Goal: Navigation & Orientation: Find specific page/section

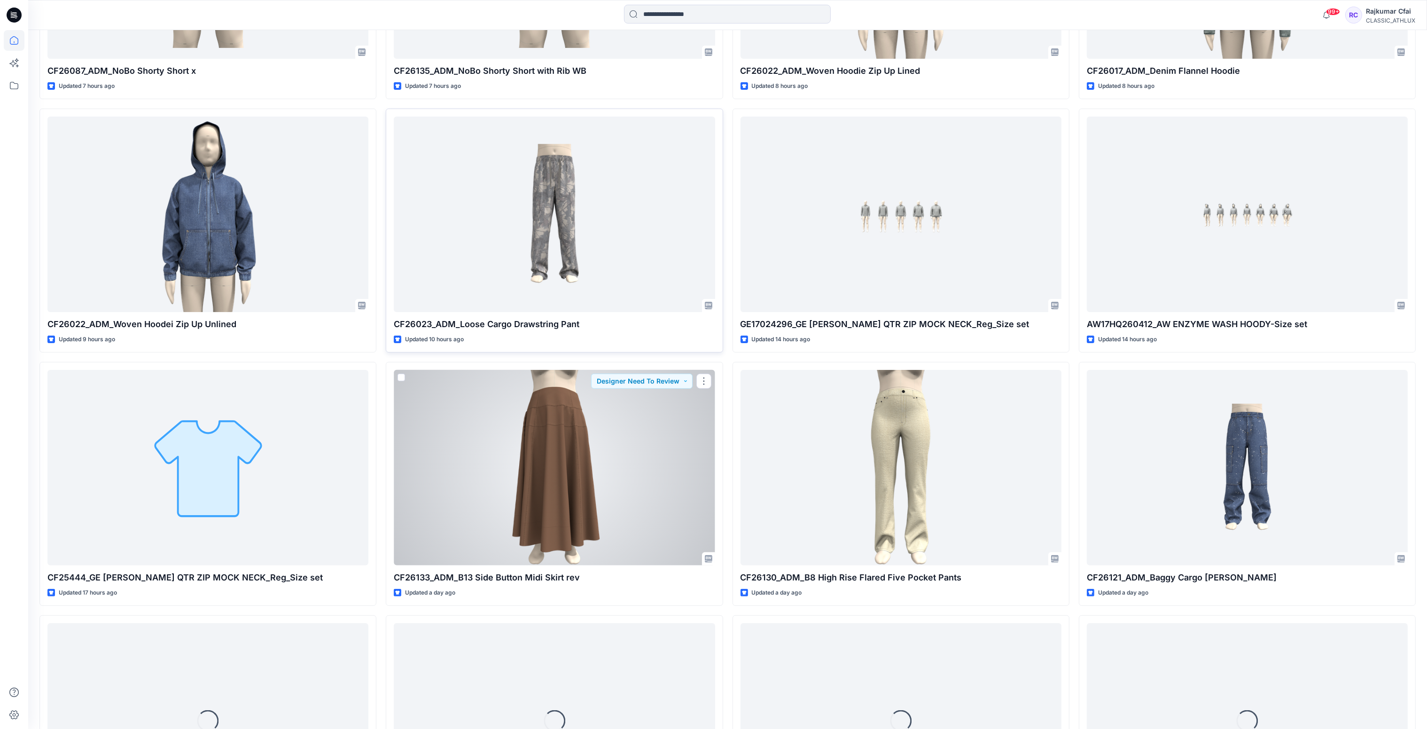
scroll to position [641, 0]
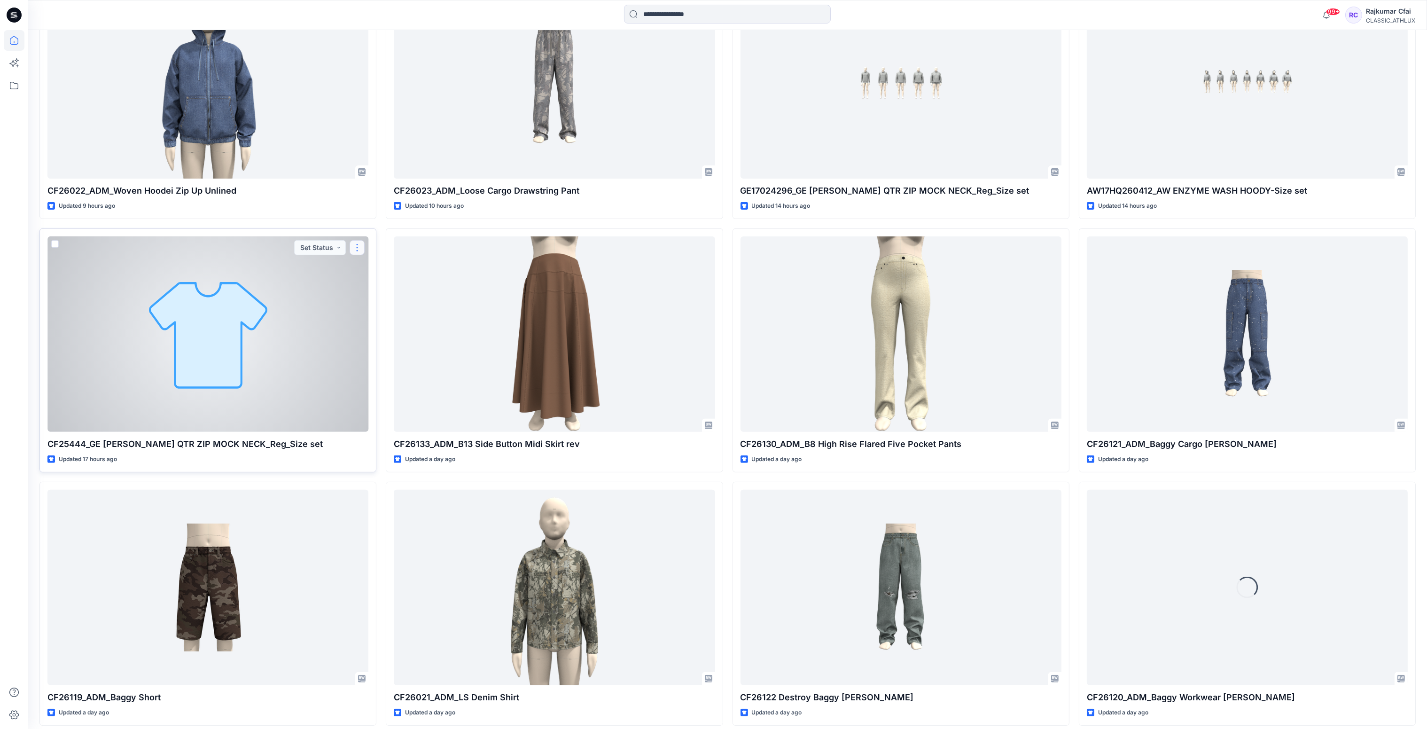
click at [359, 245] on button "button" at bounding box center [357, 247] width 15 height 15
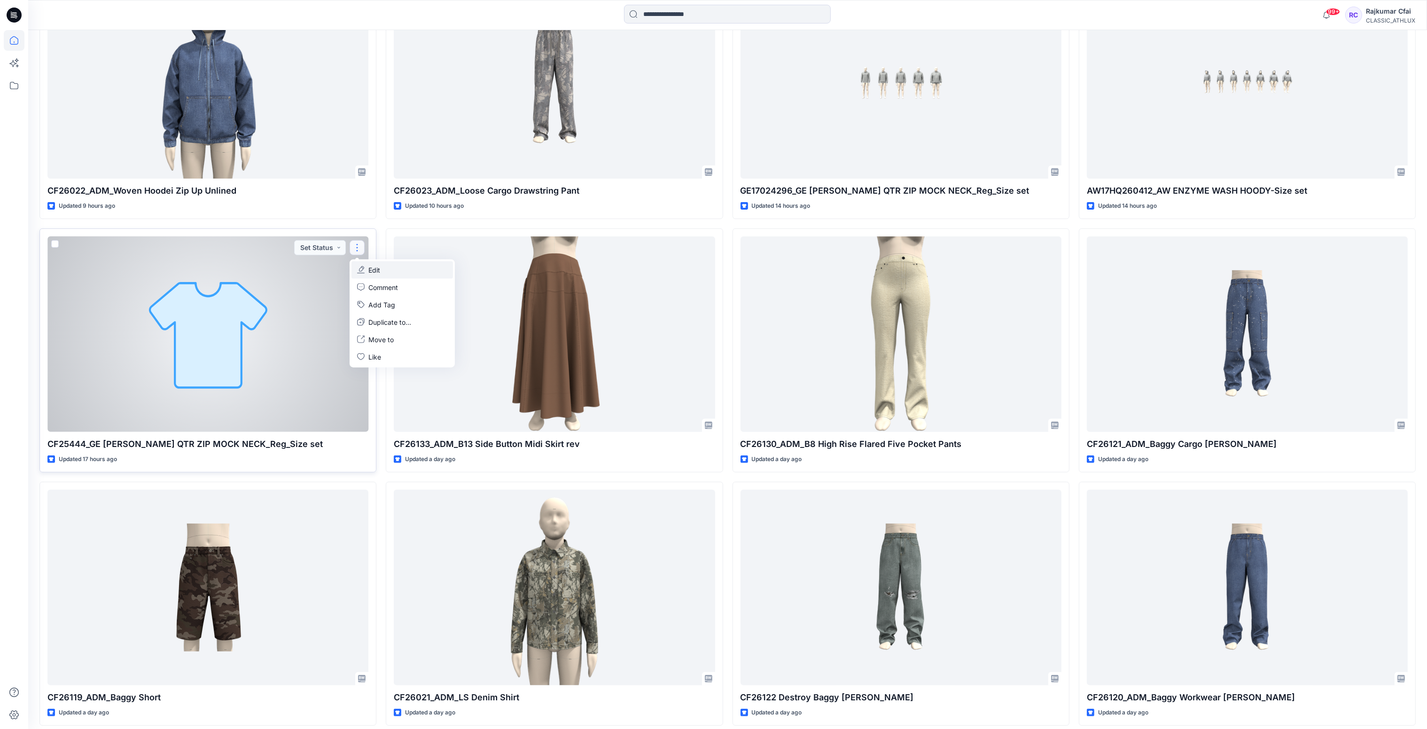
click at [406, 263] on button "Edit" at bounding box center [403, 269] width 102 height 17
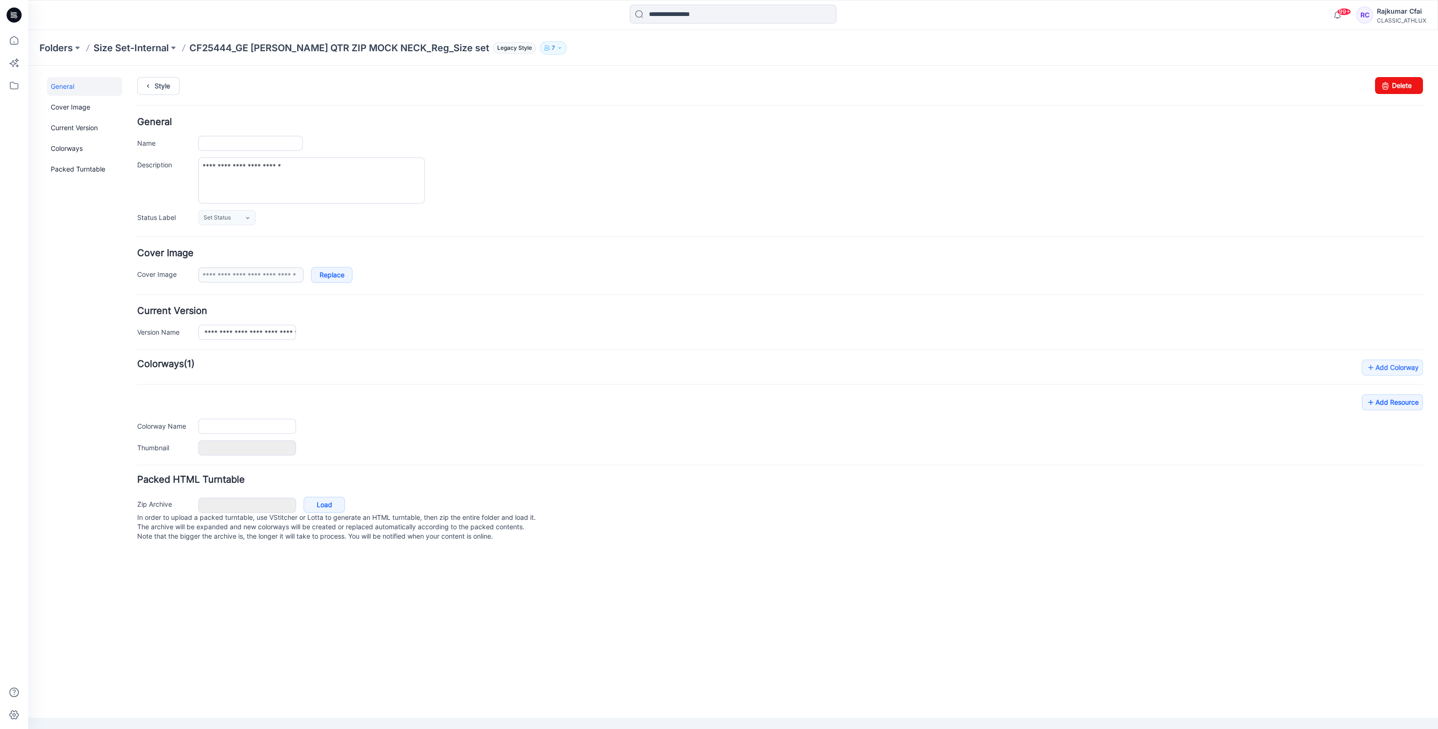
type input "**********"
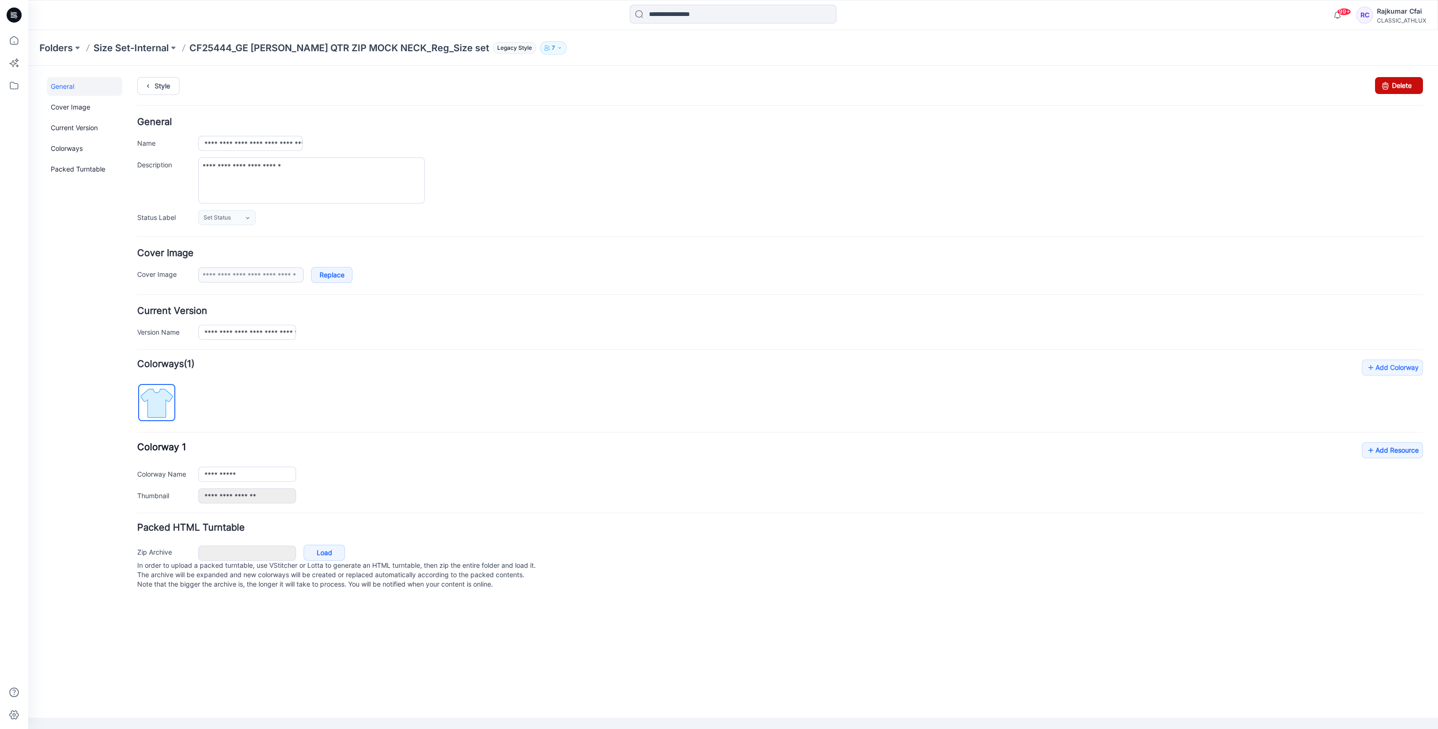
click at [741, 82] on link "Delete" at bounding box center [1399, 85] width 48 height 17
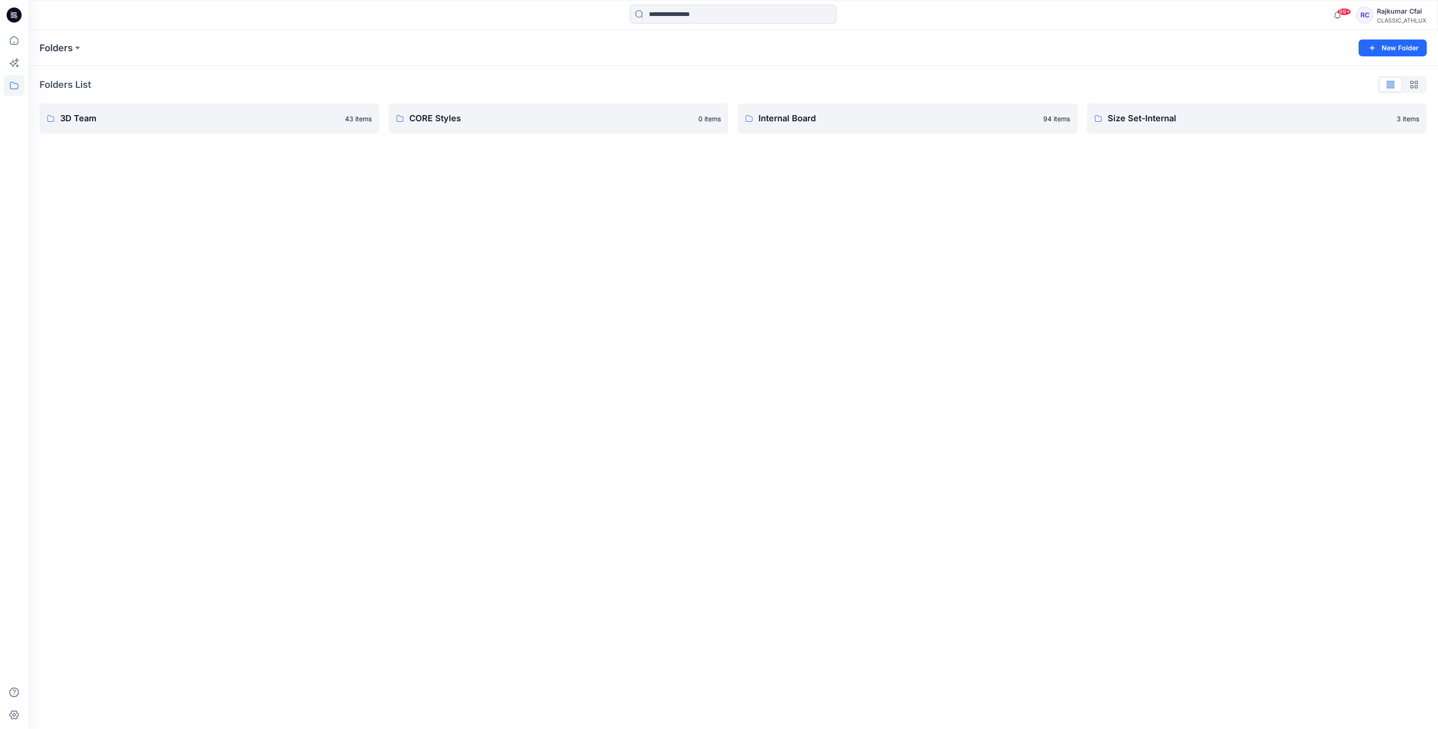
click at [16, 14] on icon at bounding box center [14, 15] width 15 height 15
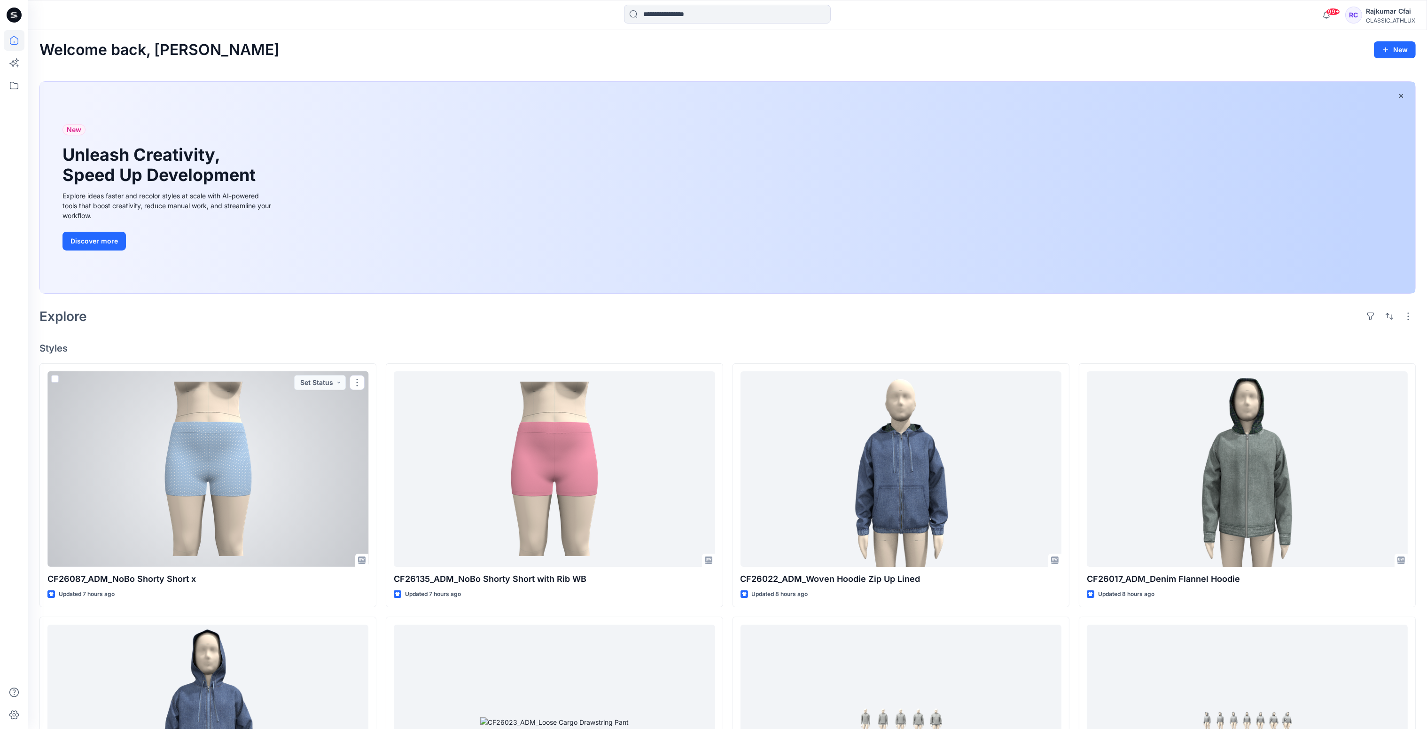
click at [269, 414] on div at bounding box center [207, 469] width 321 height 196
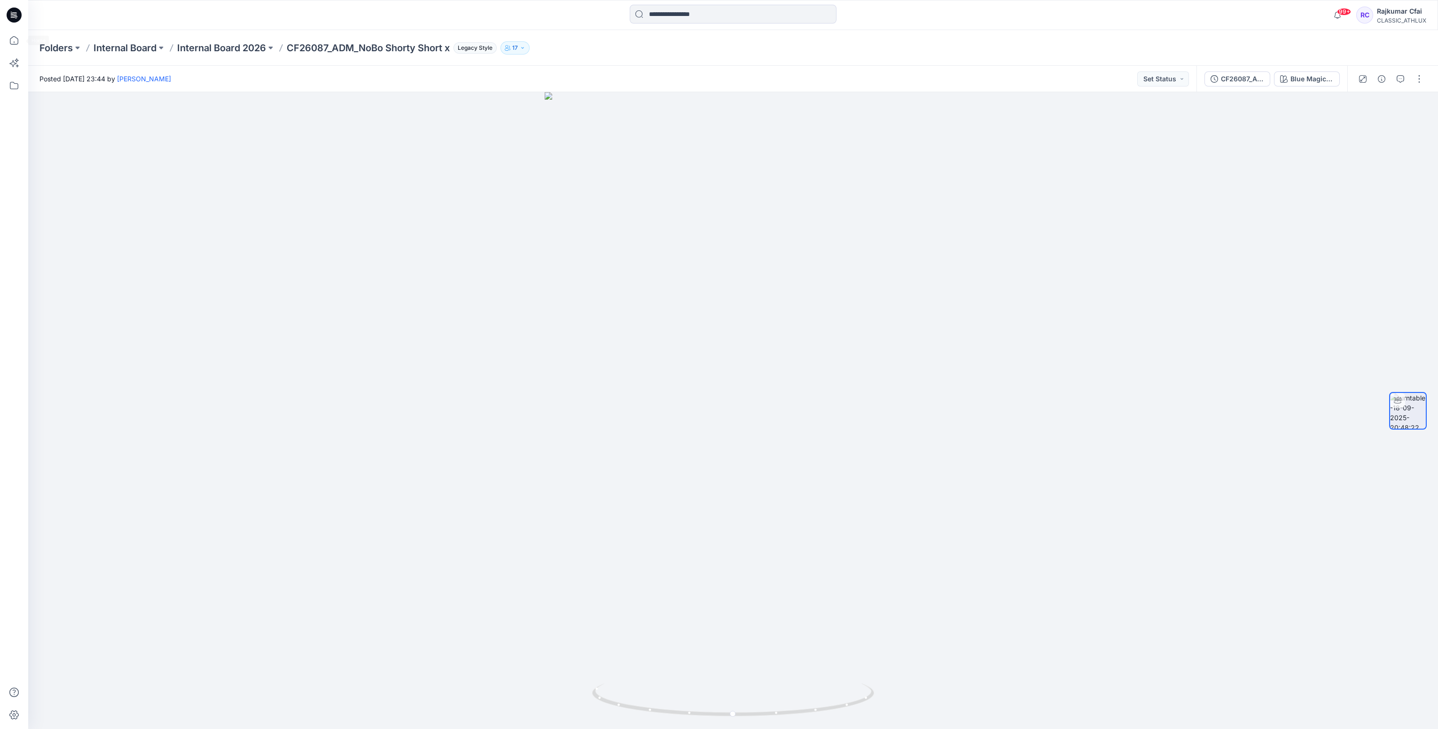
click at [10, 11] on icon at bounding box center [14, 15] width 15 height 15
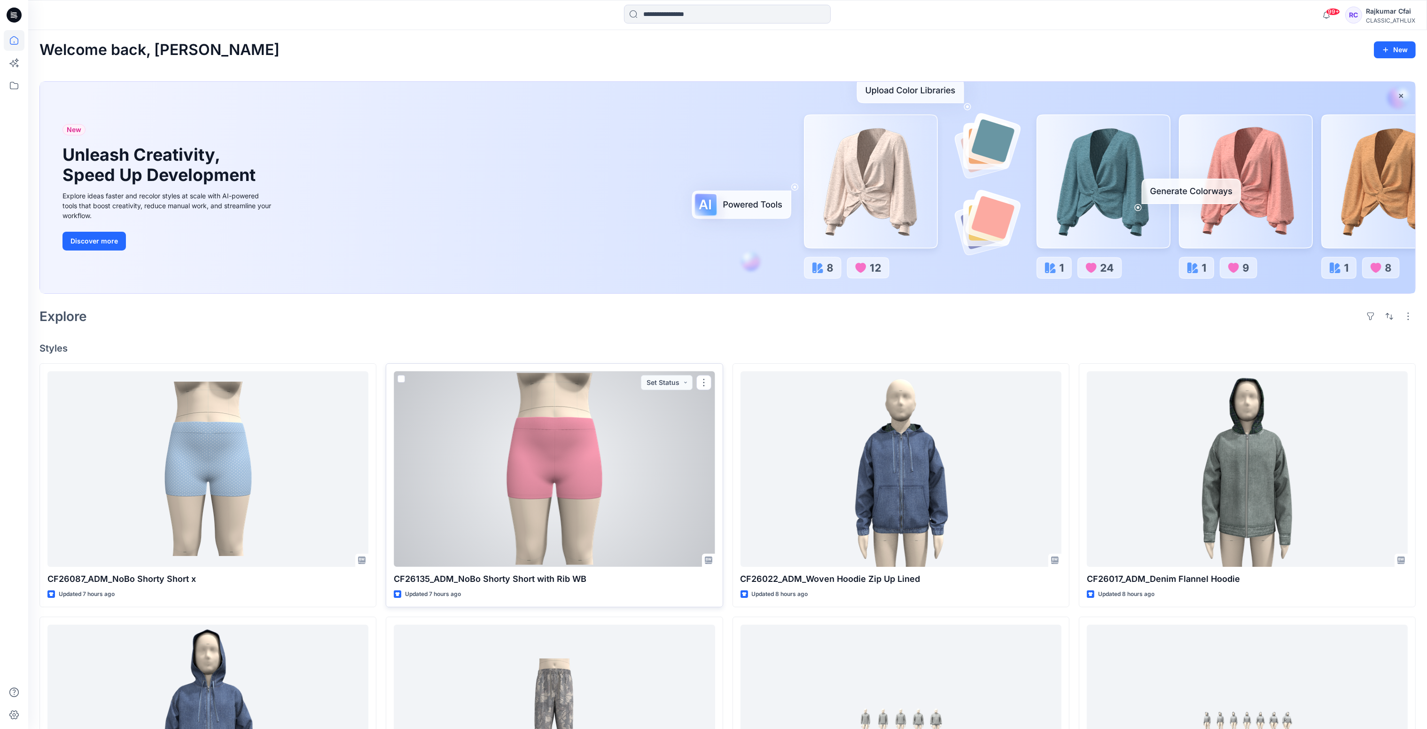
click at [616, 456] on div at bounding box center [554, 469] width 321 height 196
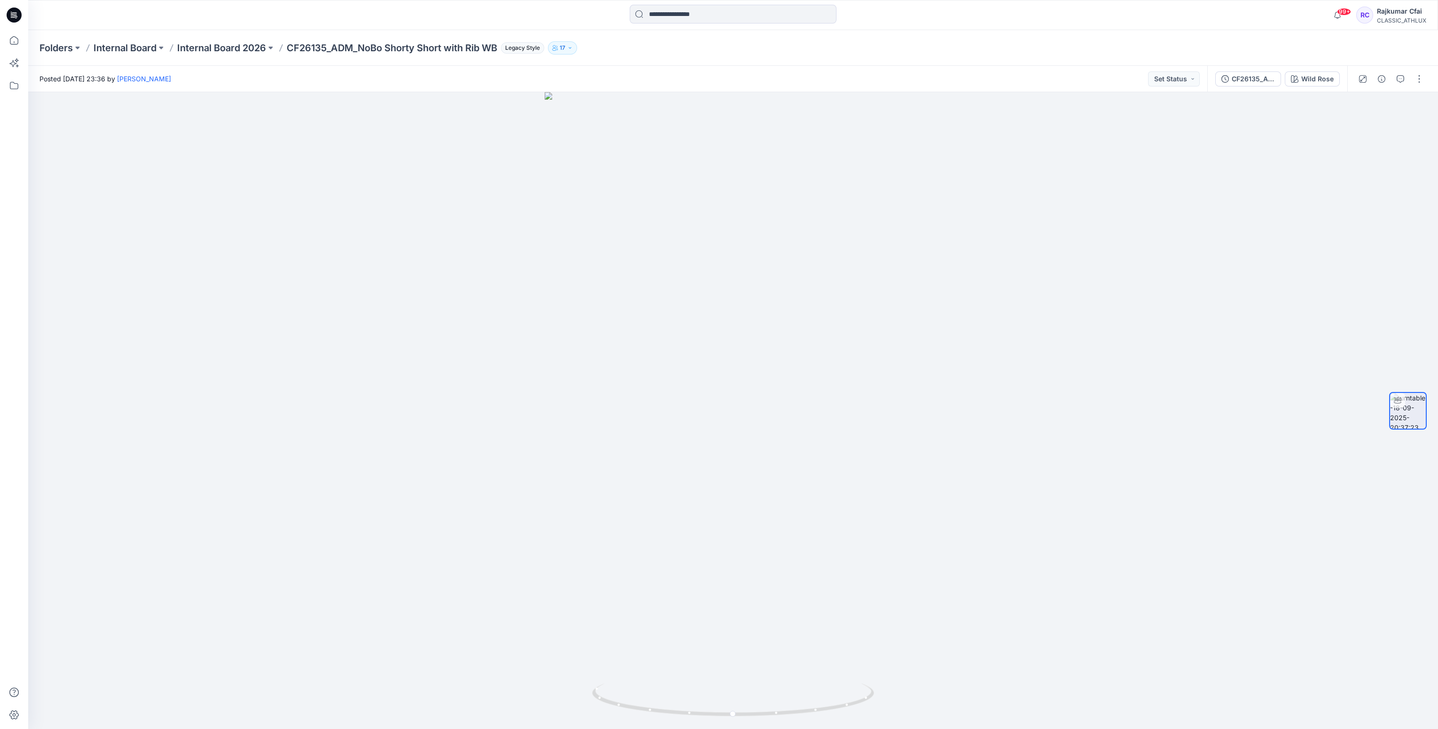
click at [13, 20] on icon at bounding box center [14, 15] width 15 height 15
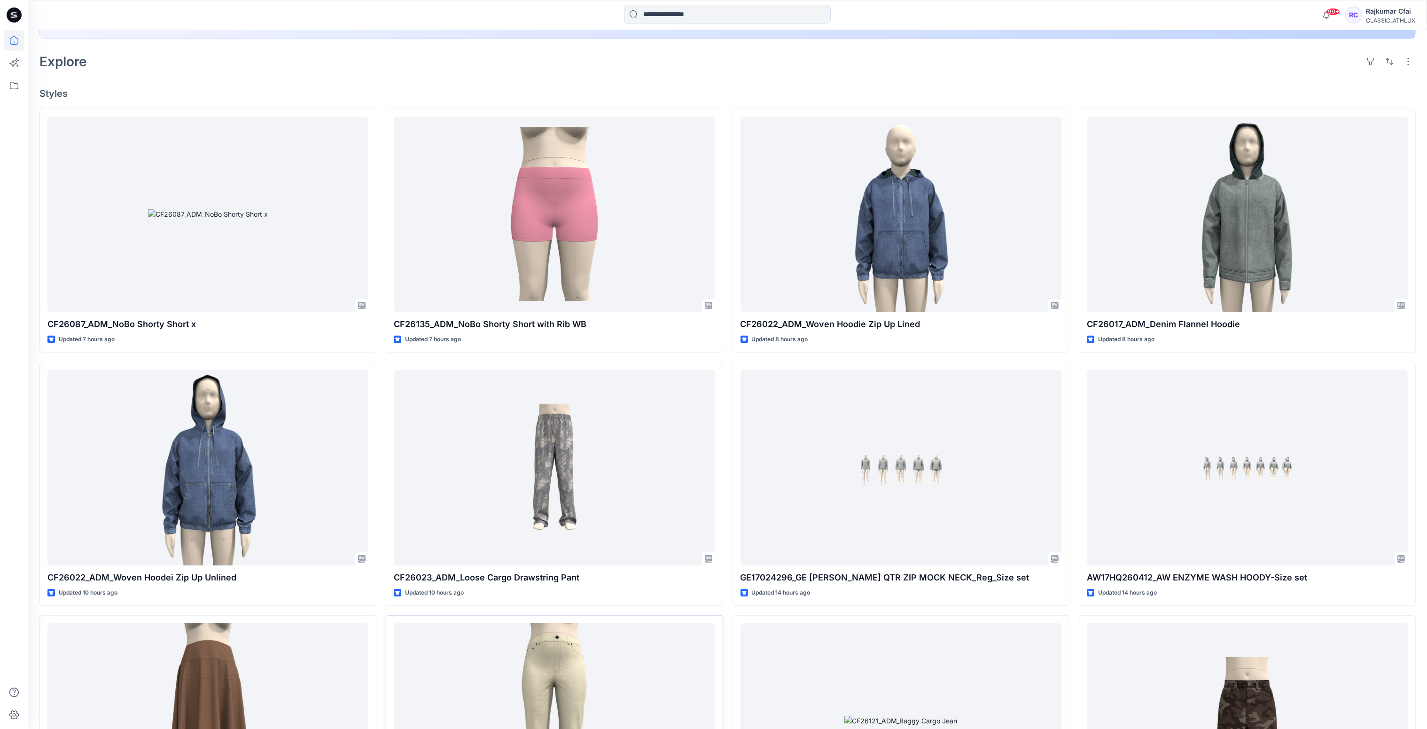
scroll to position [282, 0]
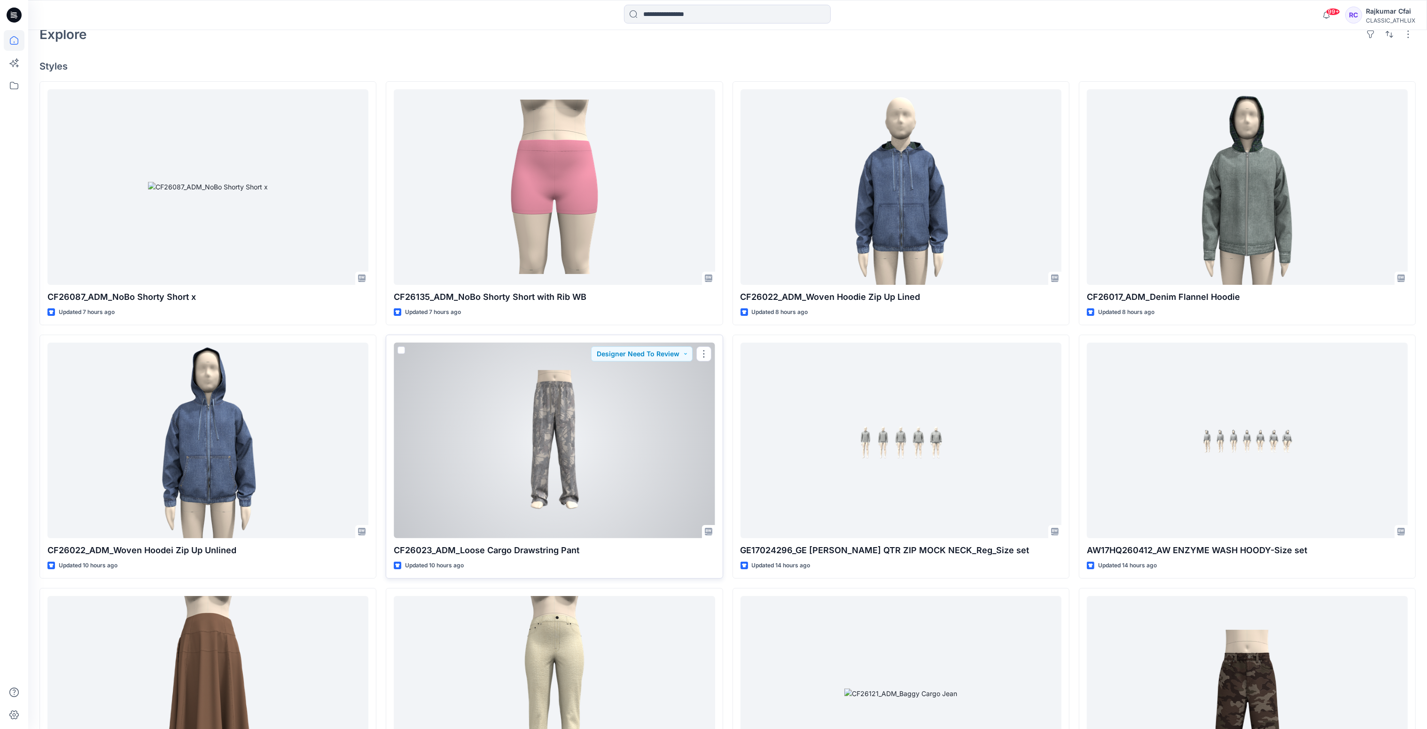
click at [566, 467] on div at bounding box center [554, 441] width 321 height 196
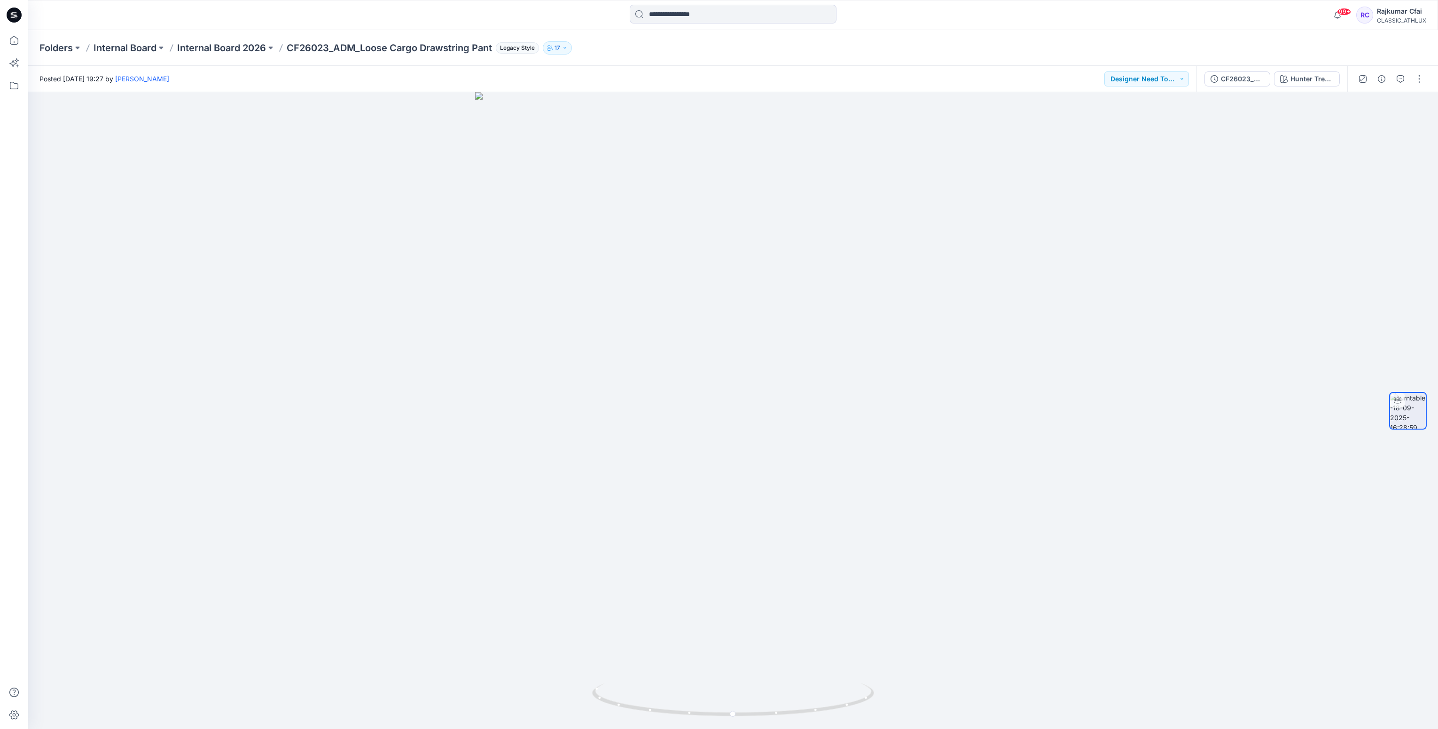
click at [26, 15] on div at bounding box center [14, 15] width 30 height 30
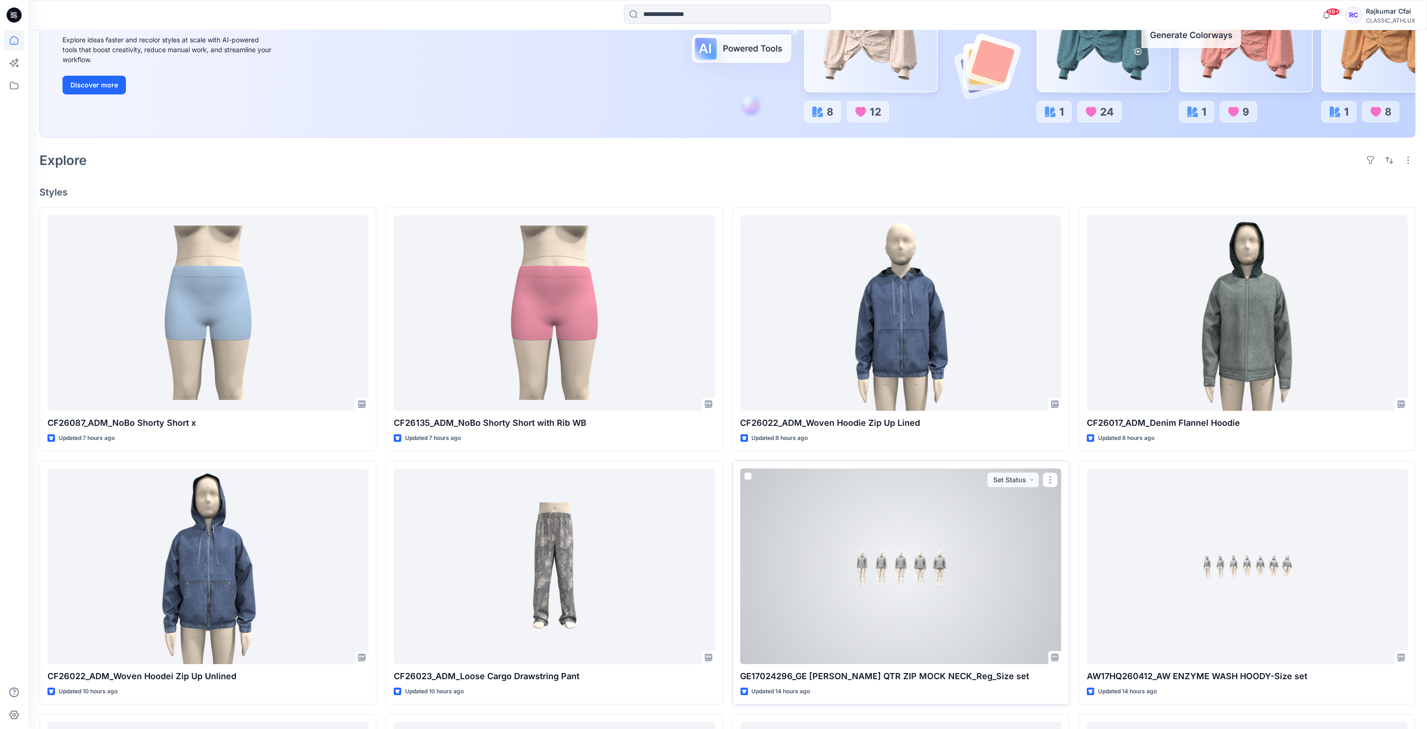
scroll to position [211, 0]
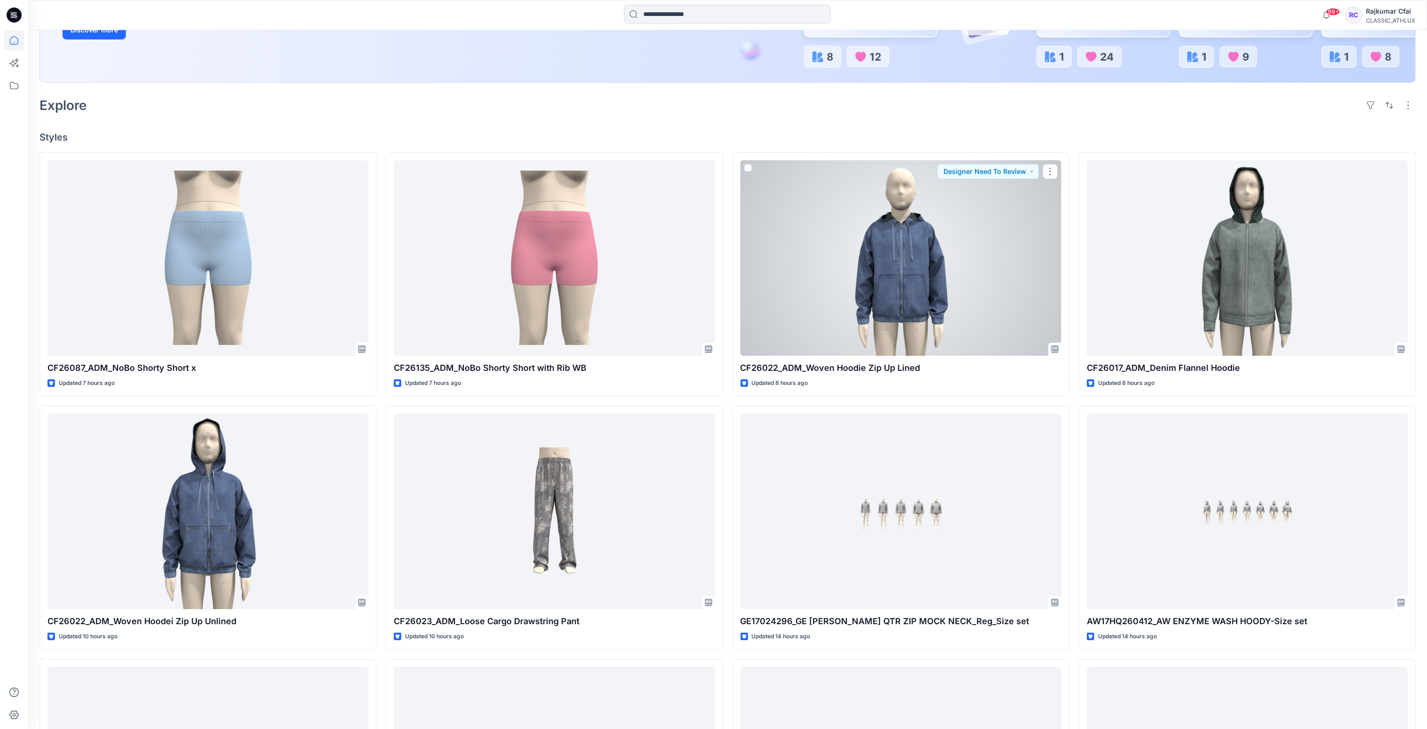
drag, startPoint x: 889, startPoint y: 311, endPoint x: 842, endPoint y: 339, distance: 54.4
click at [889, 311] on div at bounding box center [901, 258] width 321 height 196
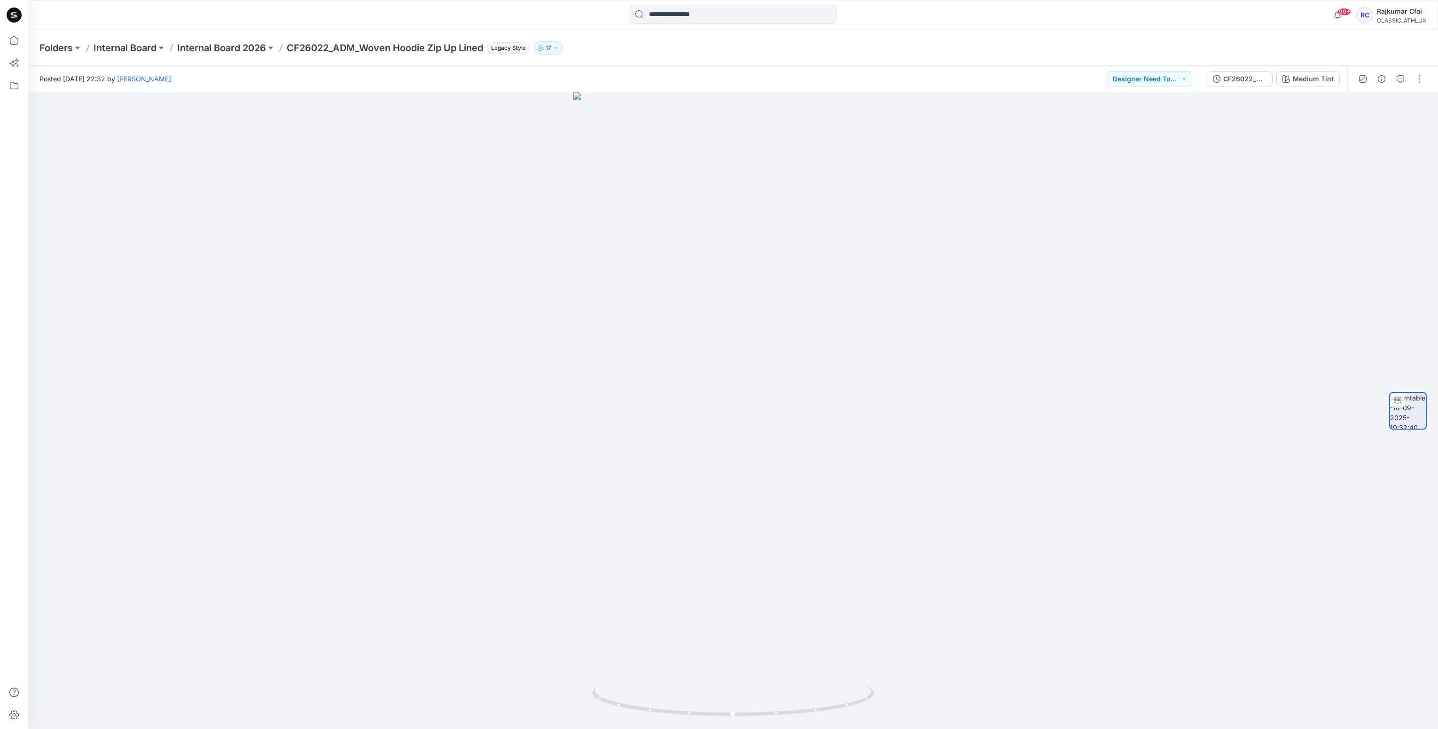
drag, startPoint x: 9, startPoint y: 14, endPoint x: 27, endPoint y: 23, distance: 19.5
click at [9, 14] on icon at bounding box center [14, 15] width 15 height 15
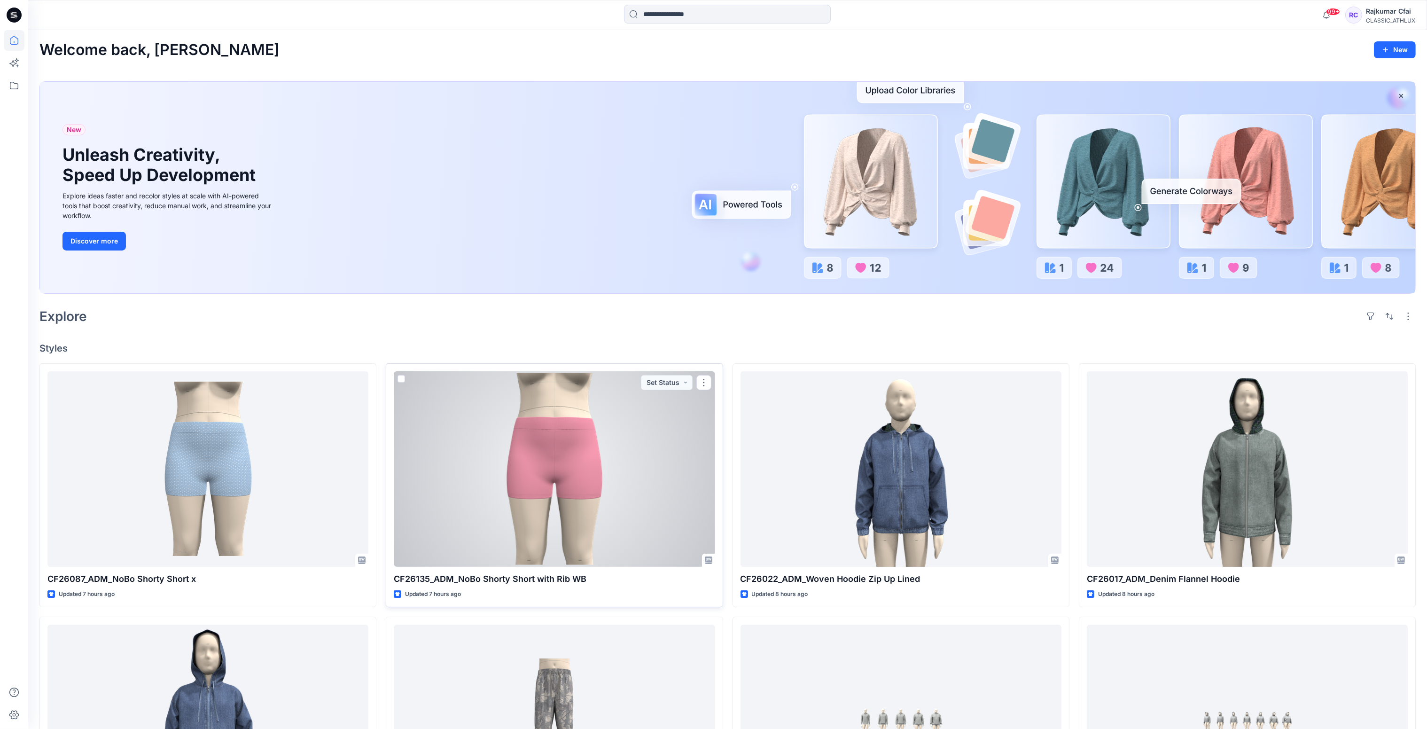
scroll to position [352, 0]
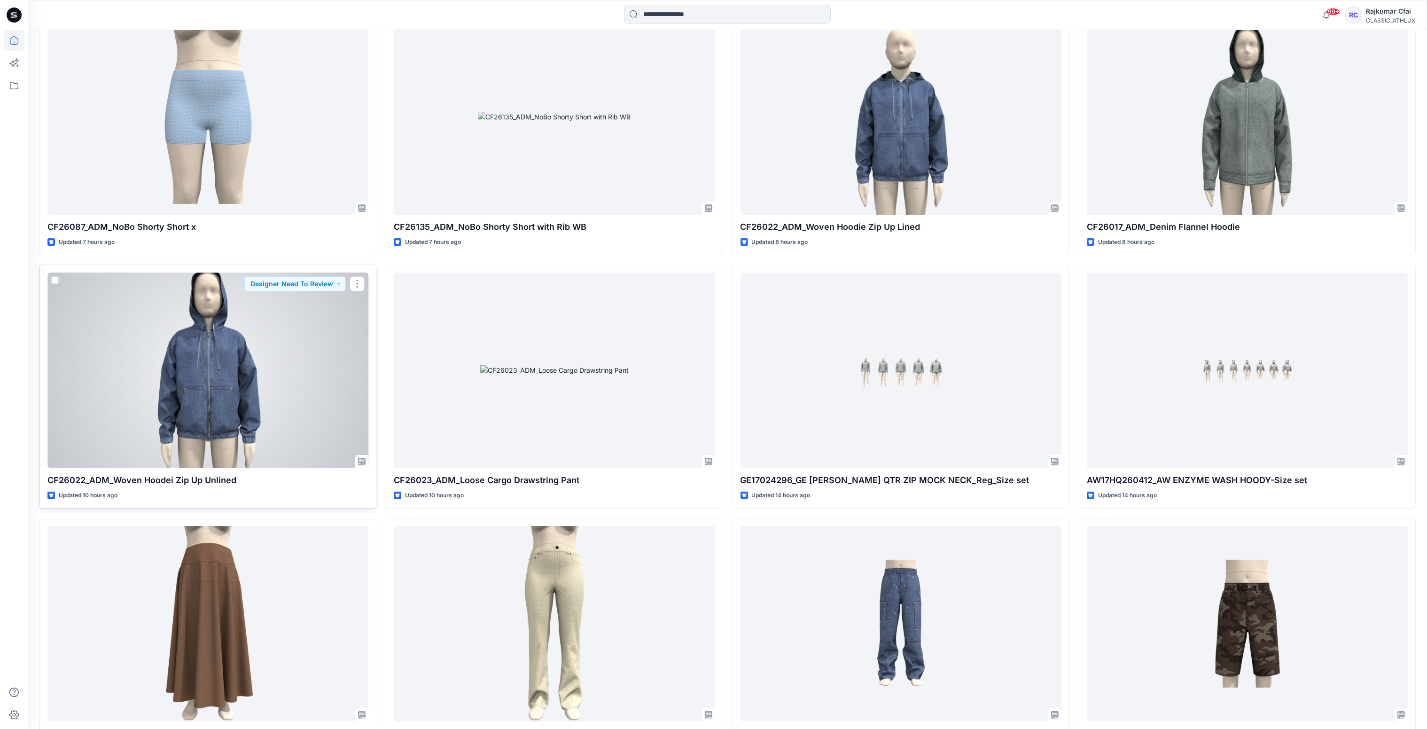
click at [131, 336] on div at bounding box center [207, 371] width 321 height 196
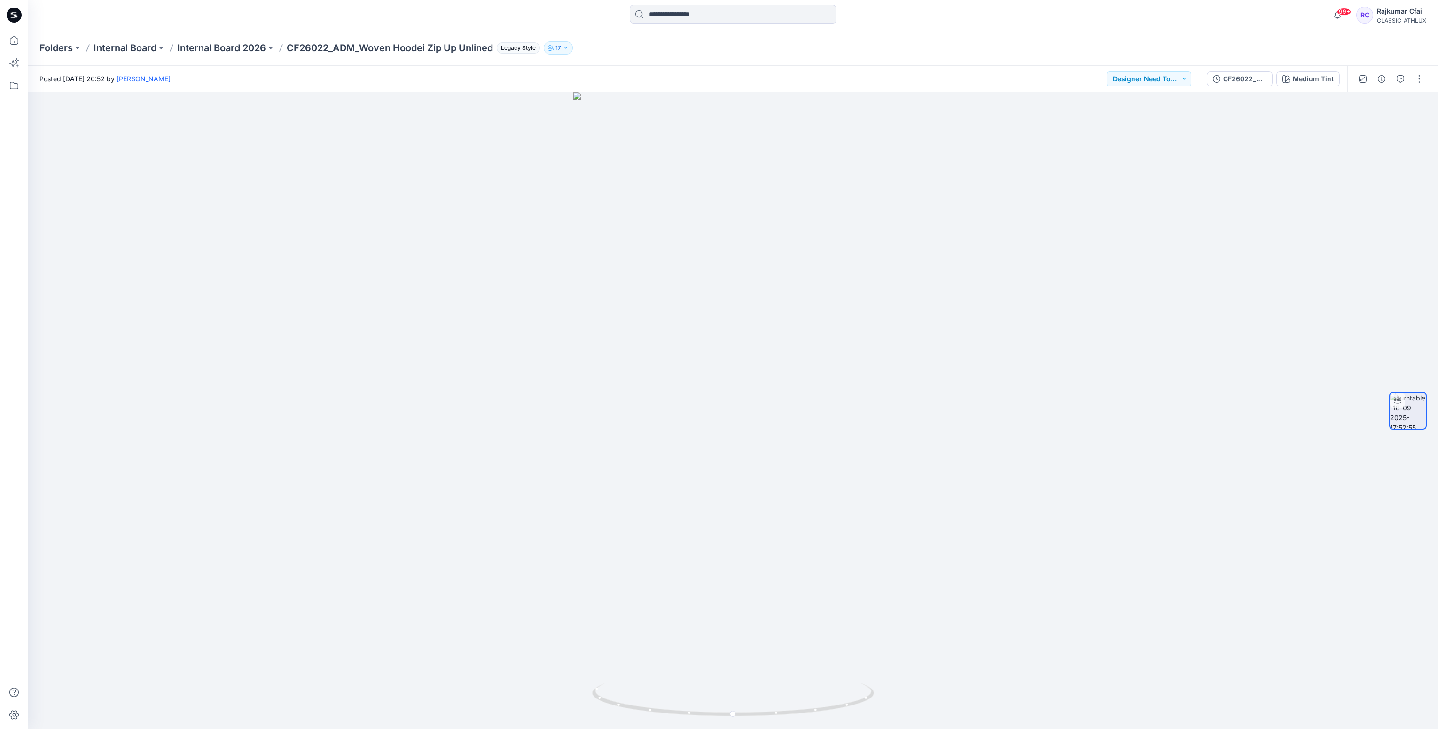
click at [13, 15] on icon at bounding box center [14, 15] width 15 height 15
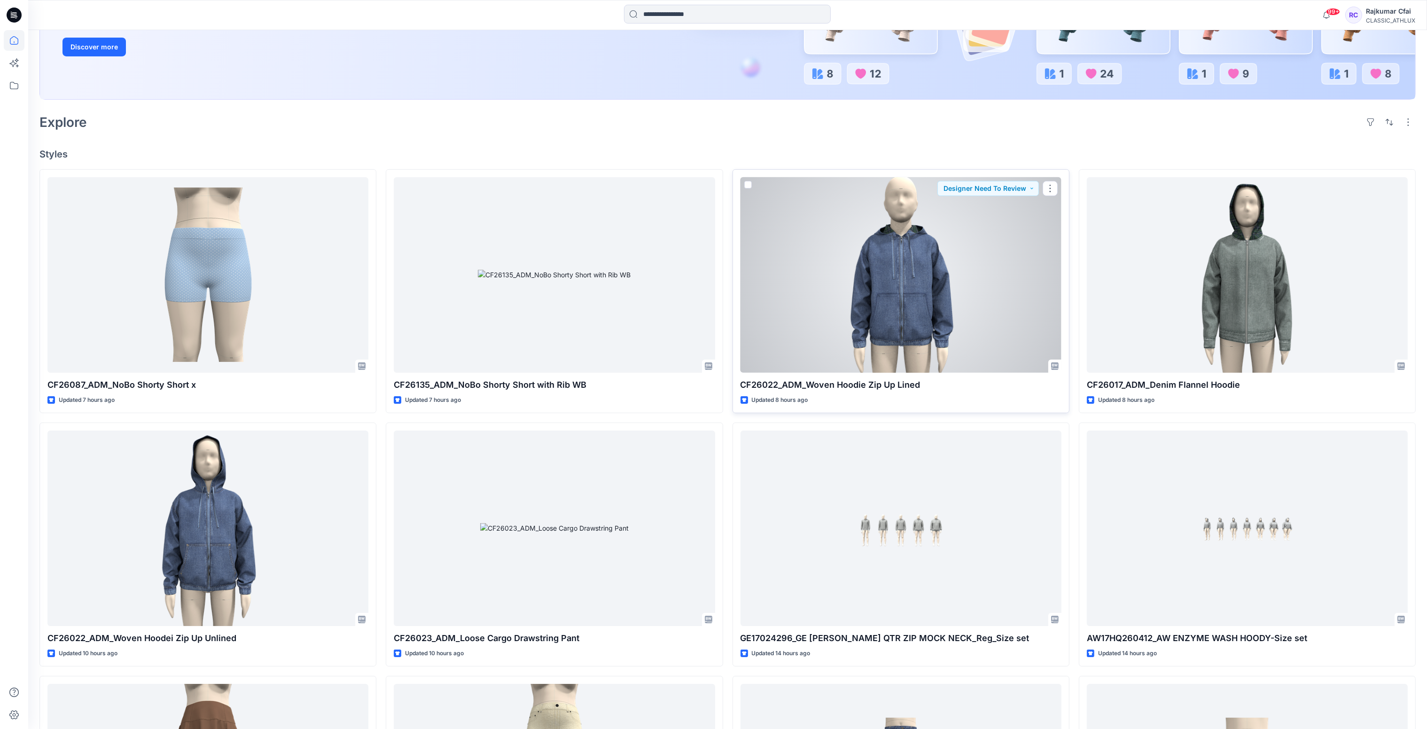
scroll to position [282, 0]
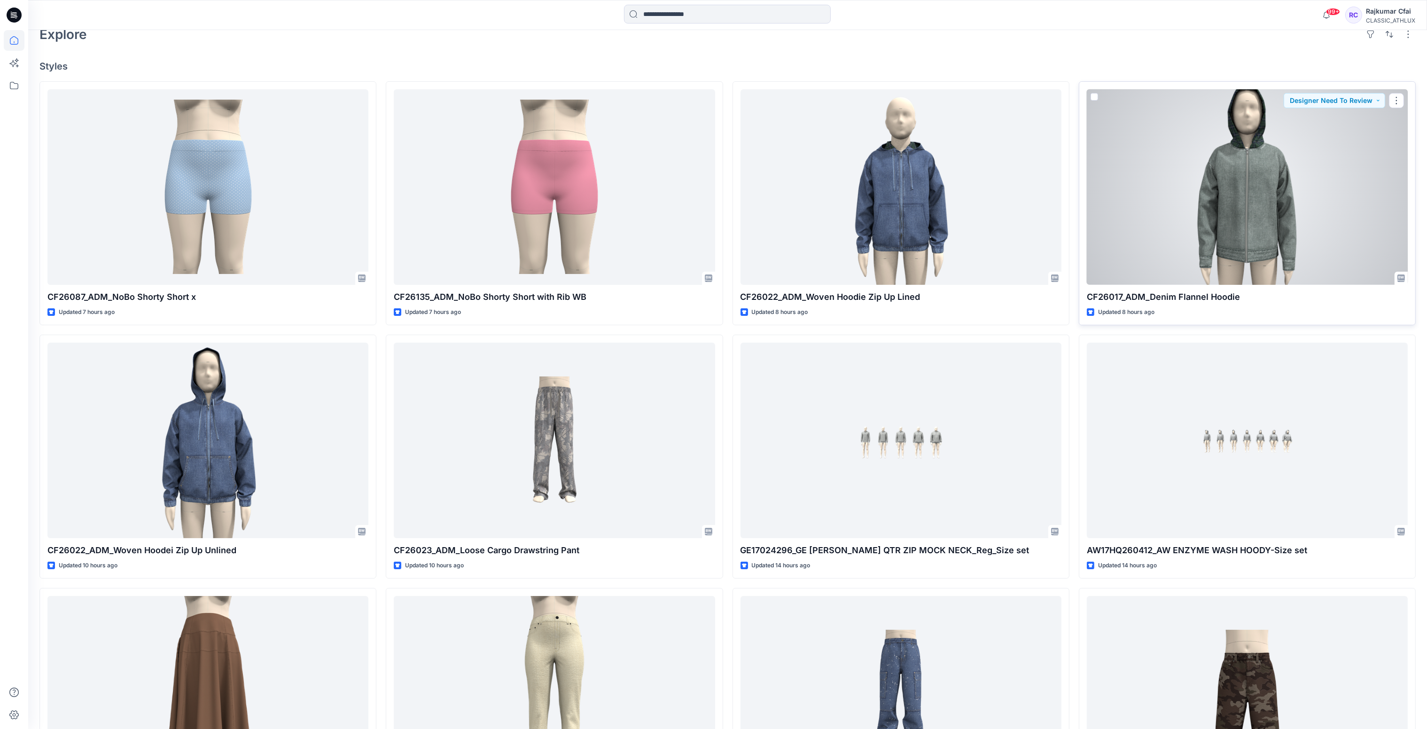
click at [1261, 207] on div at bounding box center [1247, 187] width 321 height 196
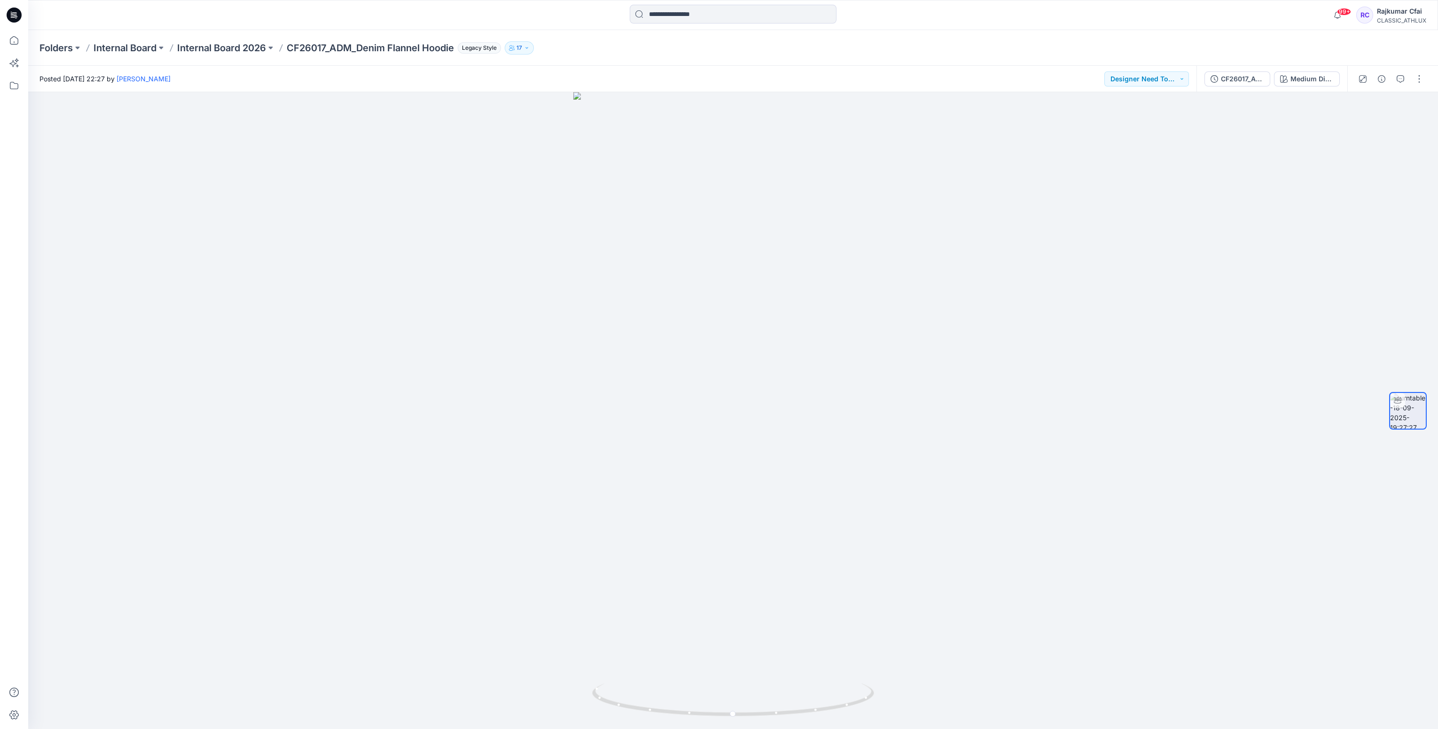
click at [27, 17] on div at bounding box center [14, 15] width 30 height 30
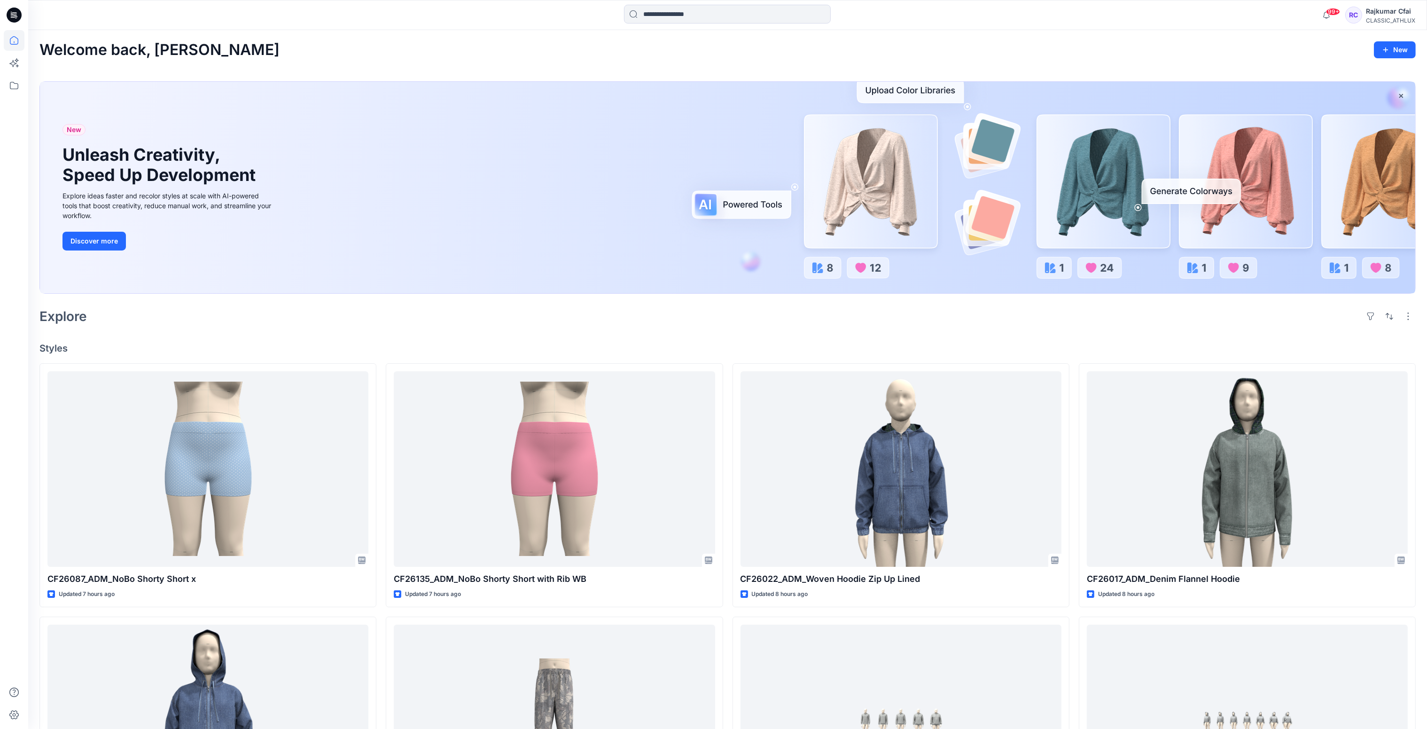
click at [16, 15] on icon at bounding box center [14, 15] width 15 height 15
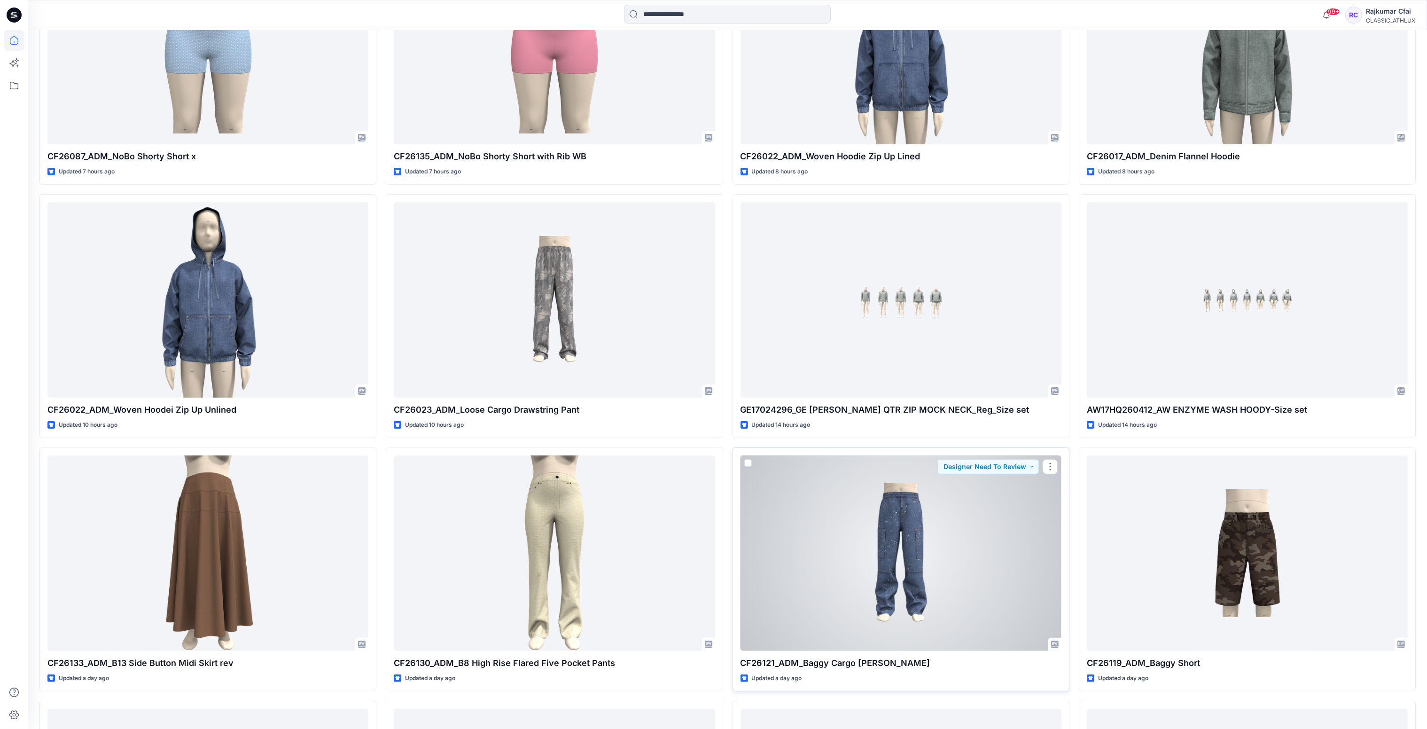
scroll to position [704, 0]
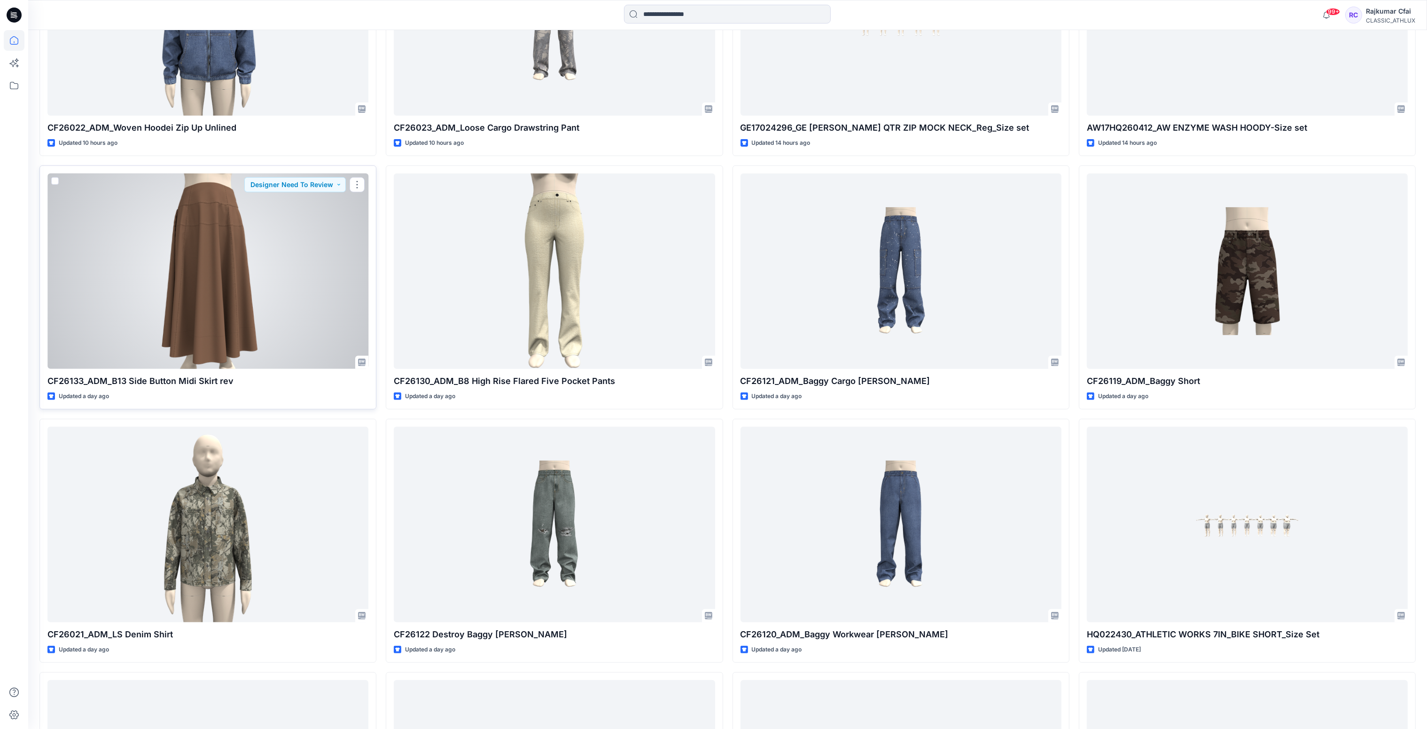
click at [290, 246] on div at bounding box center [207, 271] width 321 height 196
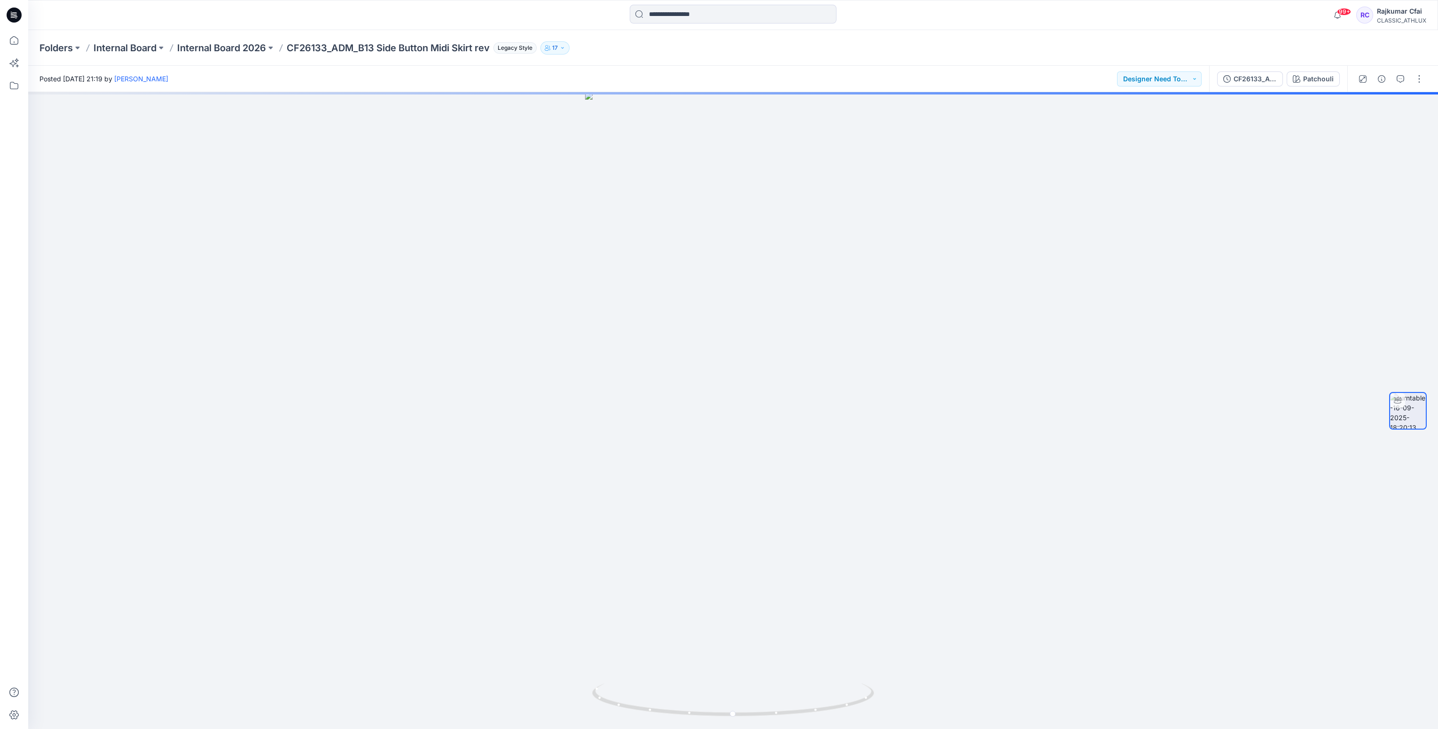
click at [12, 15] on icon at bounding box center [14, 15] width 15 height 15
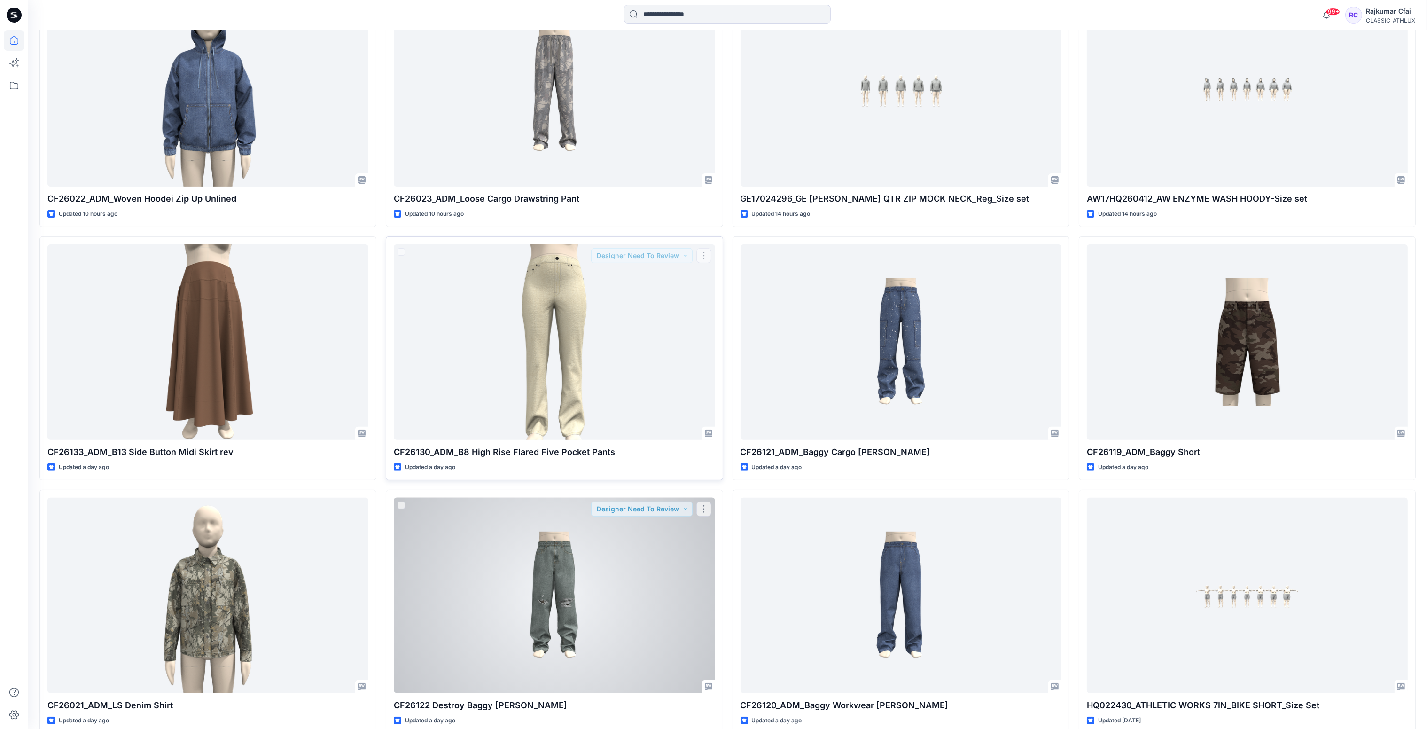
scroll to position [634, 0]
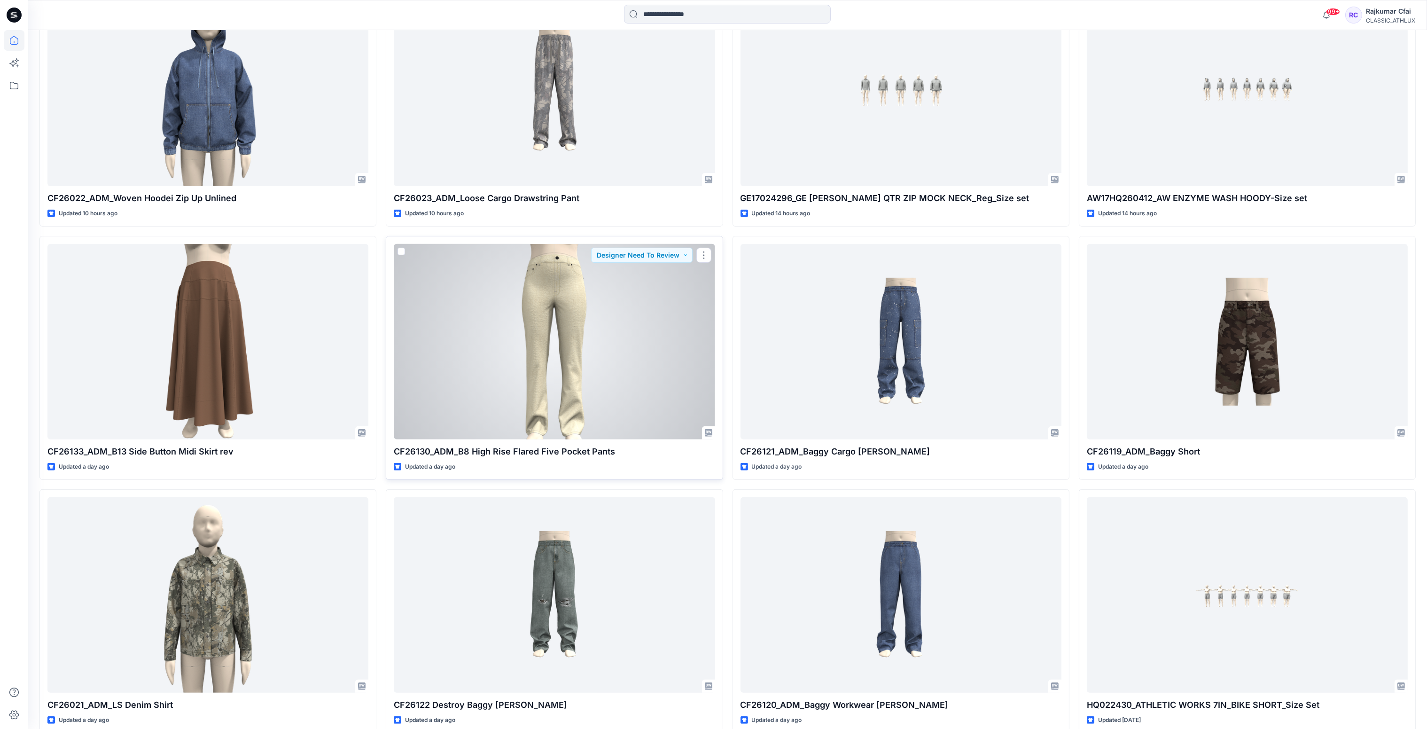
click at [671, 315] on div at bounding box center [554, 342] width 321 height 196
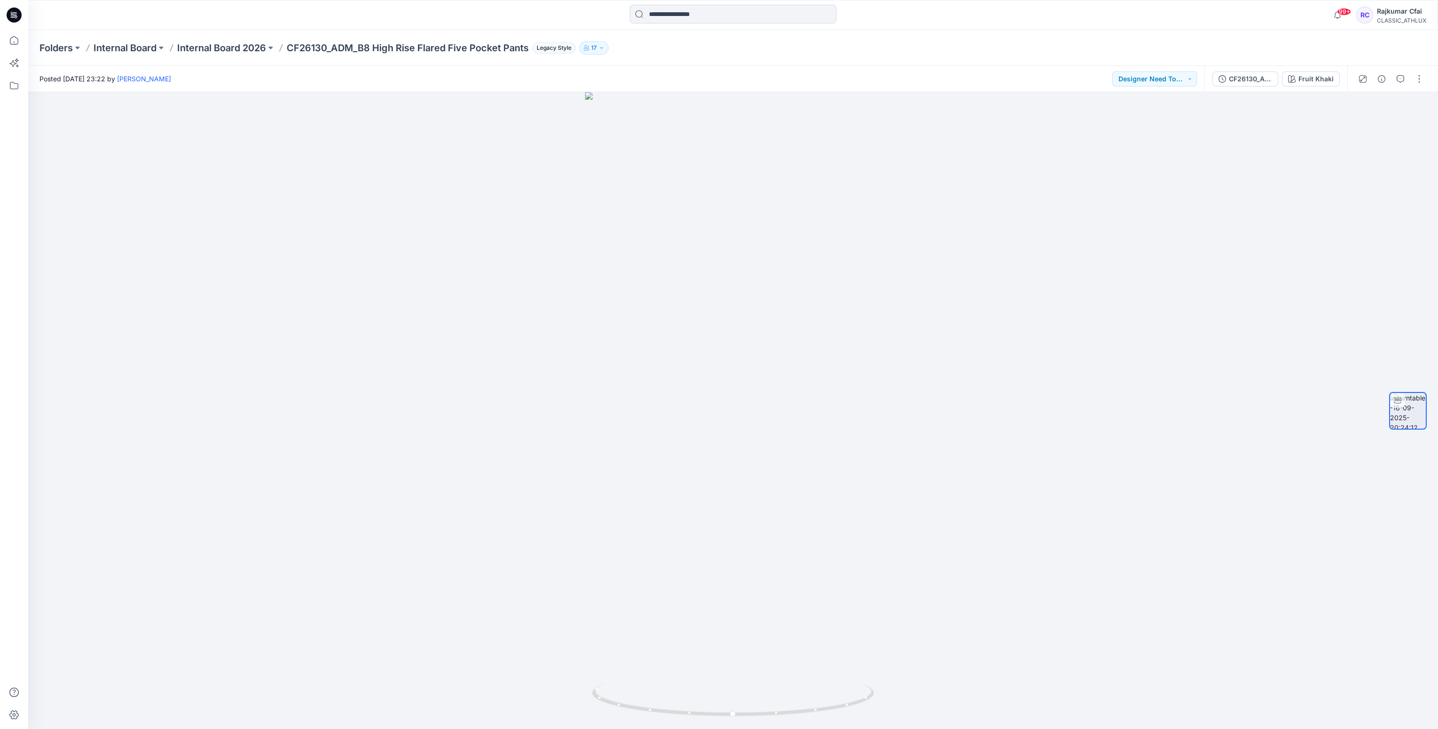
click at [15, 18] on icon at bounding box center [14, 15] width 15 height 15
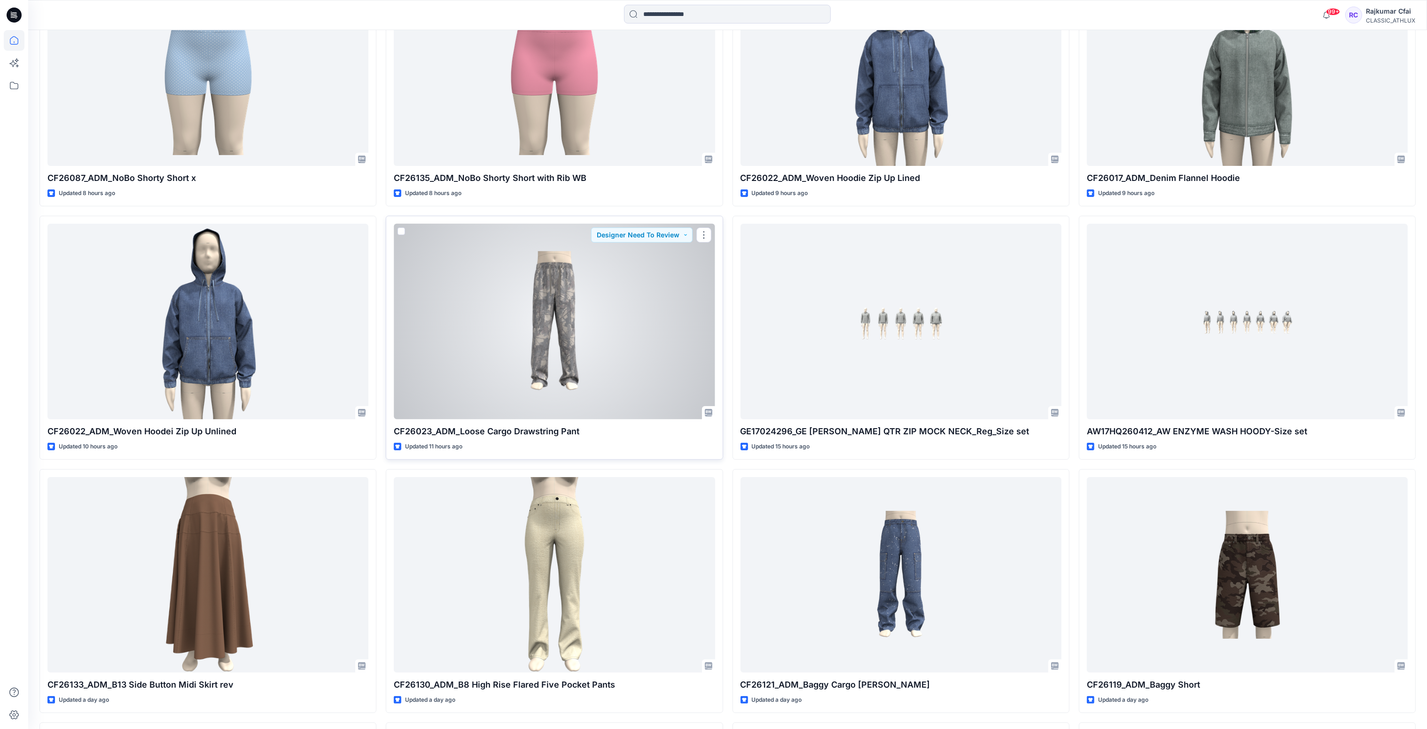
scroll to position [422, 0]
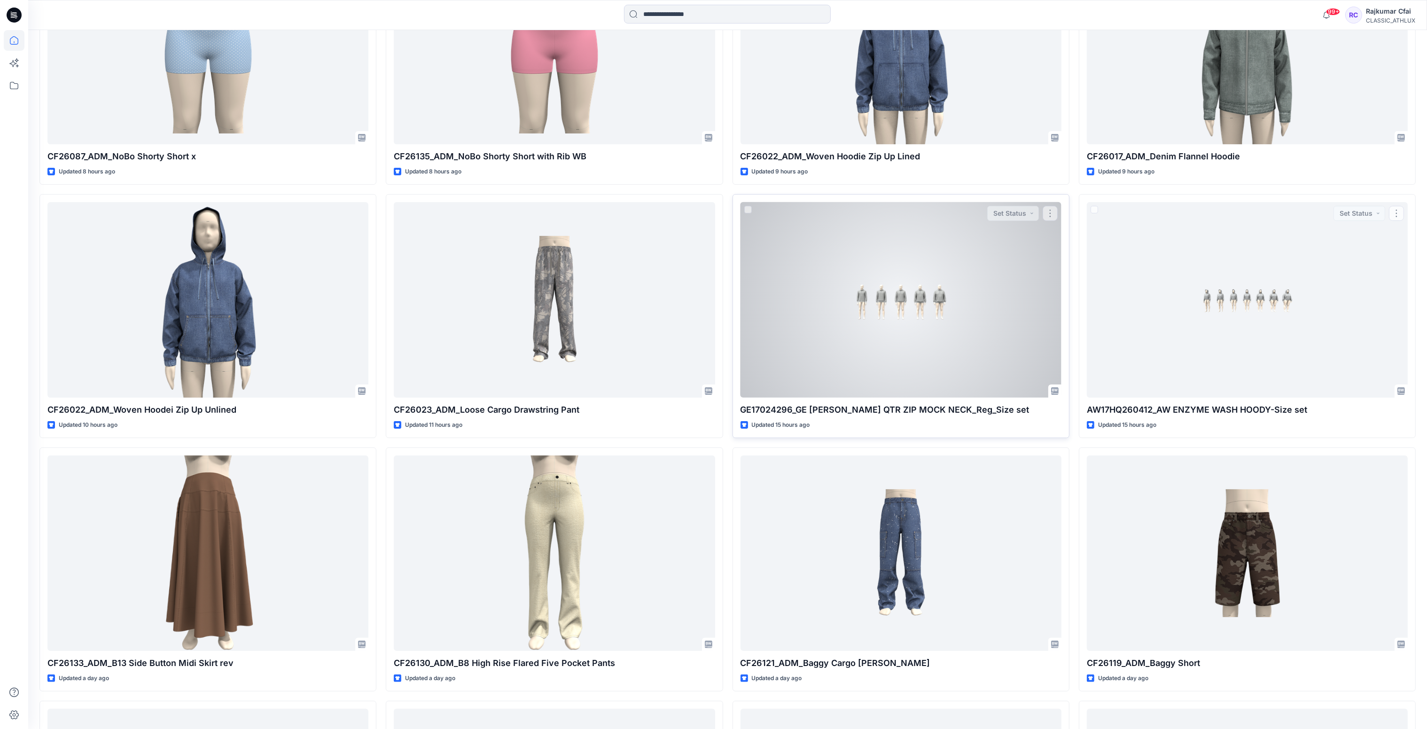
click at [851, 249] on div at bounding box center [901, 300] width 321 height 196
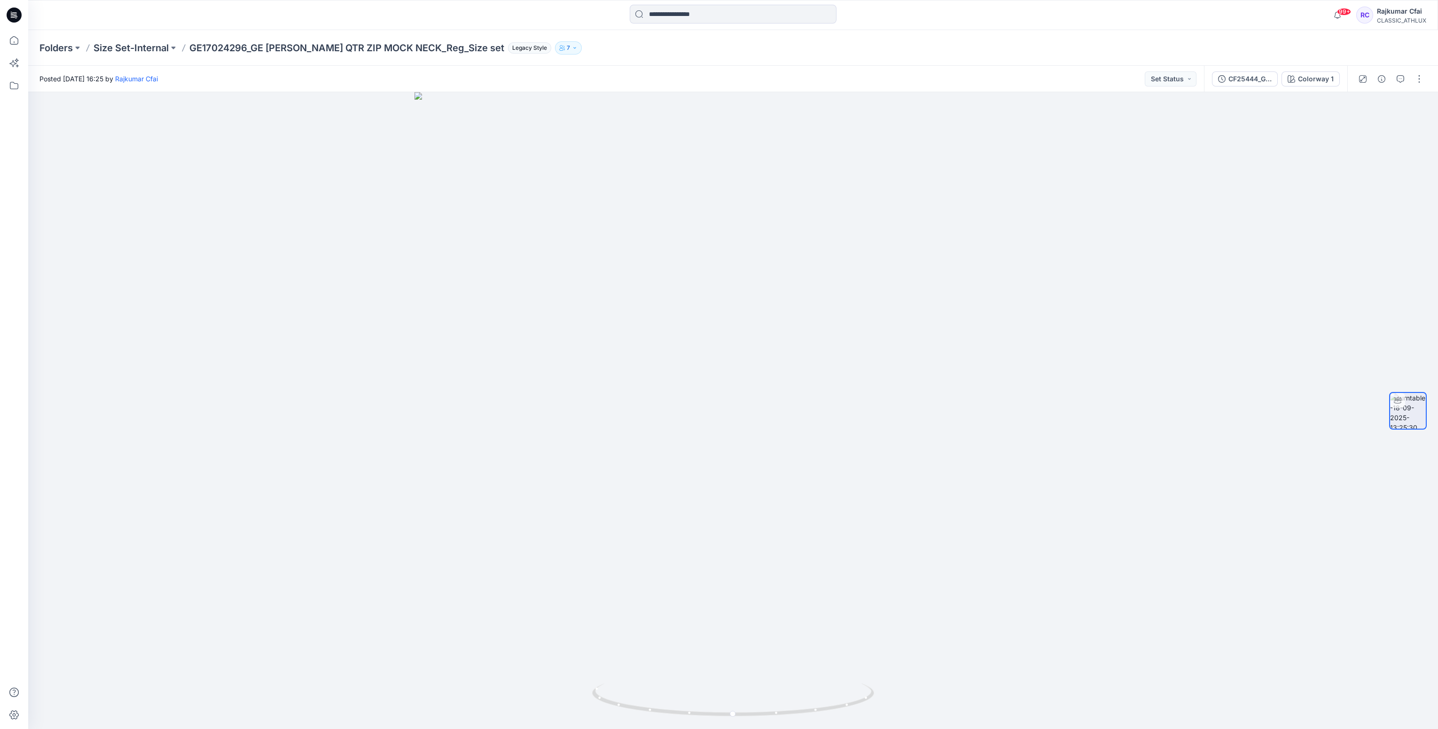
click at [21, 17] on icon at bounding box center [14, 15] width 15 height 30
